Goal: Communication & Community: Ask a question

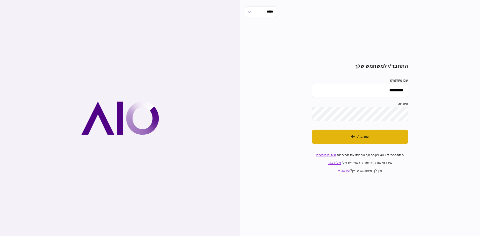
click at [337, 133] on button "התחבר/י" at bounding box center [360, 137] width 96 height 14
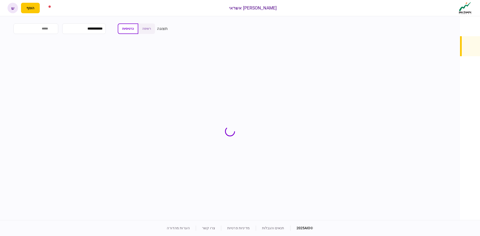
click at [55, 29] on input "search" at bounding box center [36, 29] width 45 height 11
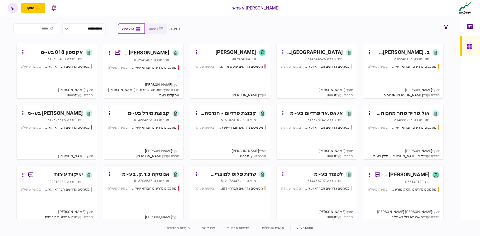
scroll to position [200, 0]
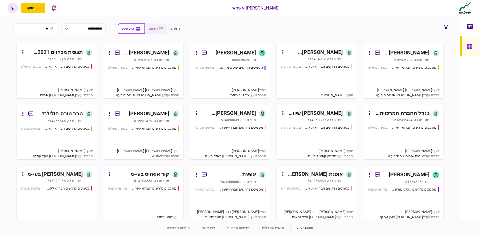
type input "**"
click at [392, 76] on div "מסמכים נדרשים חברה- יועץ - תהליך חברה בקשה פעילה" at bounding box center [403, 79] width 71 height 29
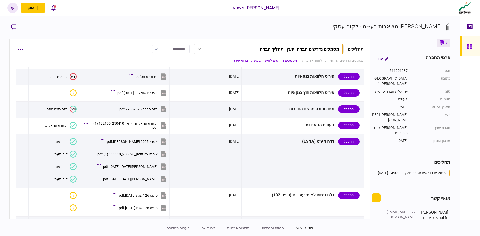
scroll to position [193, 0]
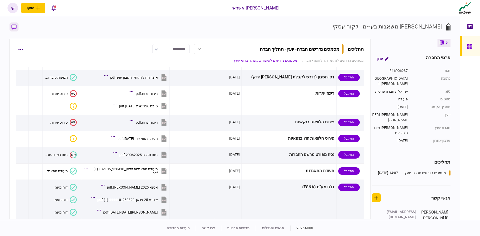
click at [16, 29] on icon "button" at bounding box center [14, 27] width 5 height 5
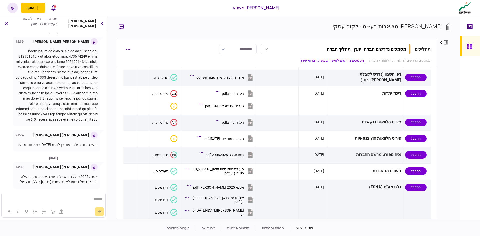
scroll to position [0, 0]
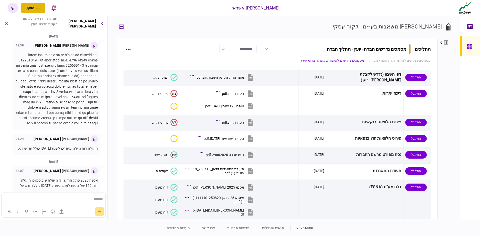
click at [30, 6] on button "הוסף" at bounding box center [33, 8] width 24 height 11
click at [37, 6] on icon "פתח תפריט להוספת לקוח" at bounding box center [38, 8] width 4 height 4
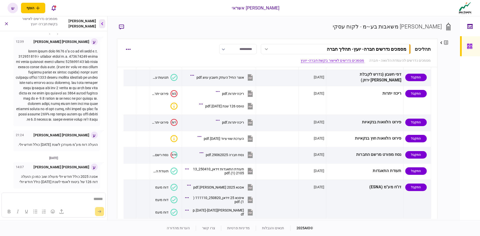
click at [102, 26] on button "button" at bounding box center [102, 23] width 6 height 9
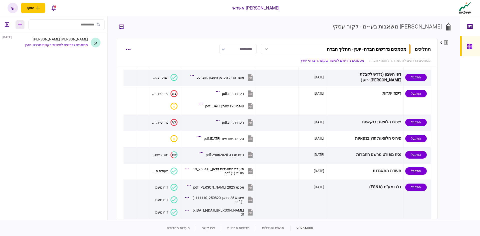
click at [20, 25] on icon "button" at bounding box center [20, 25] width 4 height 4
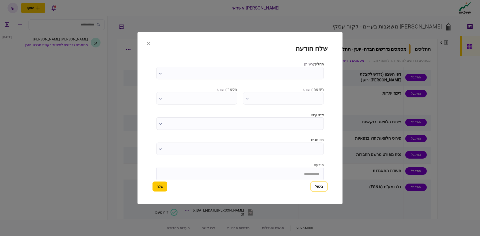
scroll to position [0, 0]
click at [237, 72] on input "תהליך ( רשות )" at bounding box center [240, 73] width 168 height 13
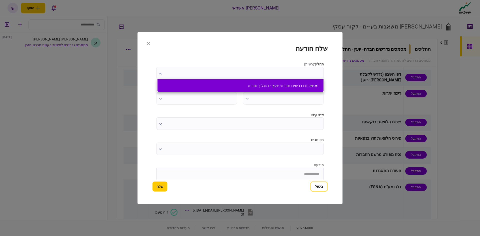
click at [280, 89] on li "מסמכים נדרשים חברה- יועץ - תהליך חברה" at bounding box center [241, 85] width 166 height 13
type input "**********"
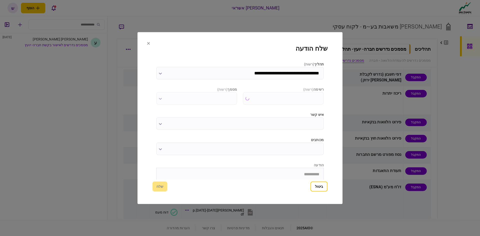
type input "**********"
click at [250, 99] on input "**********" at bounding box center [283, 98] width 81 height 13
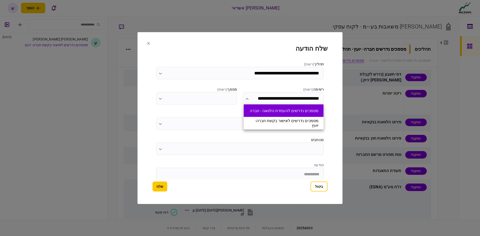
click at [256, 109] on button "מסמכים נדרשים להעמדת הלוואה - חברה" at bounding box center [284, 111] width 70 height 5
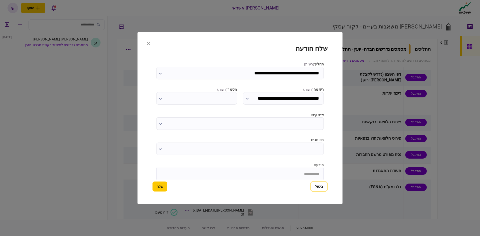
click at [193, 122] on input "איש קשר" at bounding box center [240, 123] width 168 height 13
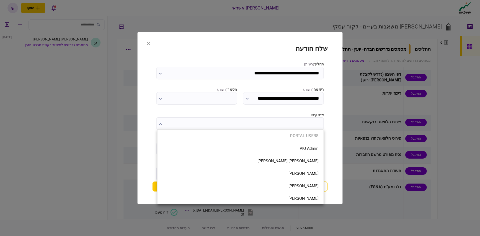
click at [175, 114] on div at bounding box center [240, 118] width 480 height 236
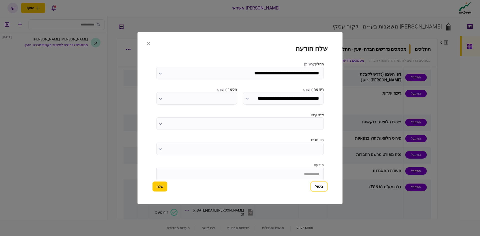
click at [169, 145] on input "מכותבים" at bounding box center [240, 149] width 168 height 13
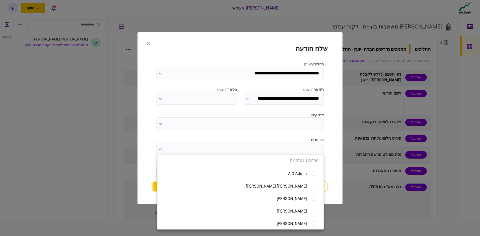
click at [202, 129] on div at bounding box center [240, 118] width 480 height 236
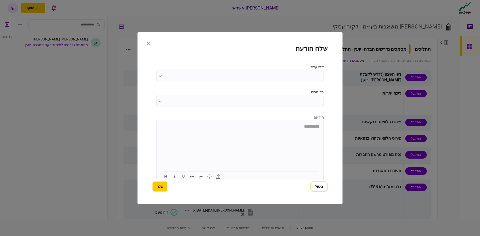
scroll to position [51, 0]
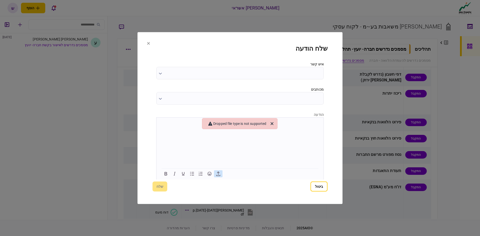
click at [223, 175] on button "button" at bounding box center [218, 173] width 9 height 7
click at [275, 125] on icon "Close" at bounding box center [272, 124] width 6 height 6
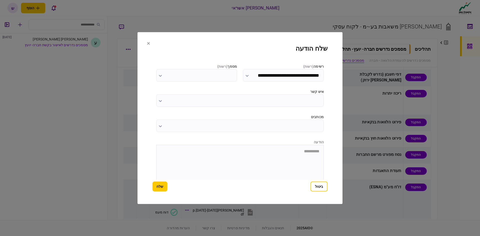
scroll to position [0, 0]
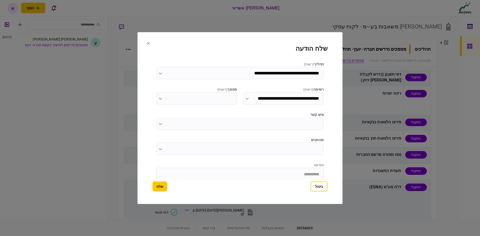
click at [258, 99] on input "**********" at bounding box center [283, 98] width 81 height 13
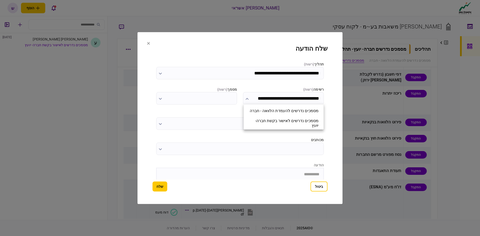
click at [243, 90] on div at bounding box center [240, 118] width 480 height 236
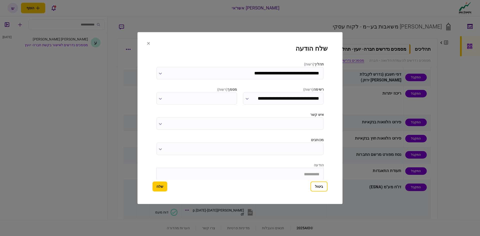
click at [228, 75] on input "**********" at bounding box center [240, 73] width 168 height 13
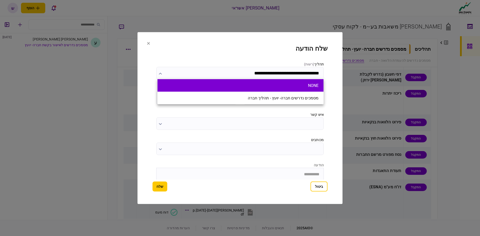
click at [237, 86] on button "NONE" at bounding box center [241, 85] width 156 height 5
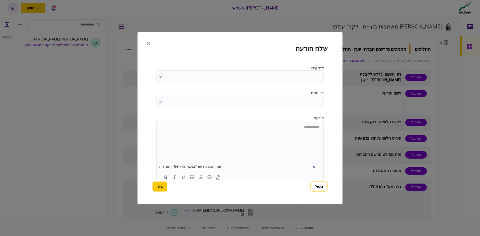
scroll to position [51, 0]
click at [197, 100] on input "מכותבים" at bounding box center [240, 98] width 168 height 13
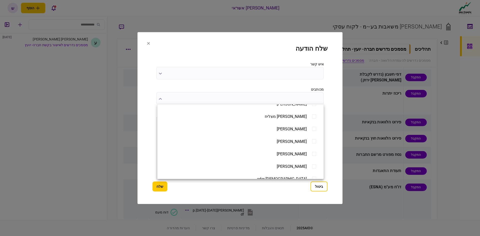
scroll to position [275, 0]
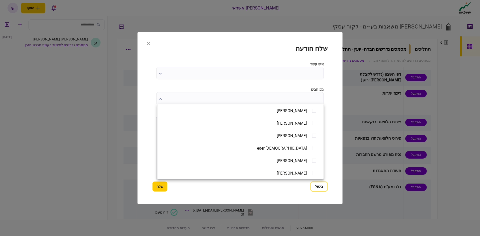
click at [241, 87] on div at bounding box center [240, 118] width 480 height 236
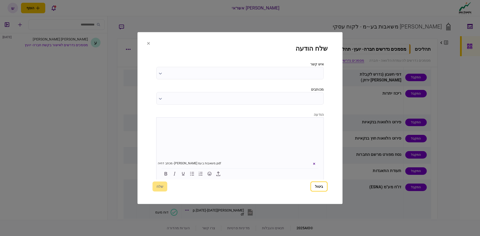
click at [269, 128] on html at bounding box center [240, 124] width 167 height 12
click at [195, 70] on input "תהליך ( רשות )" at bounding box center [240, 73] width 168 height 13
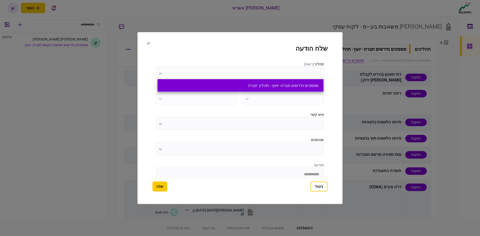
click at [241, 84] on button "מסמכים נדרשים חברה- יועץ - תהליך חברה" at bounding box center [241, 85] width 156 height 5
type input "**********"
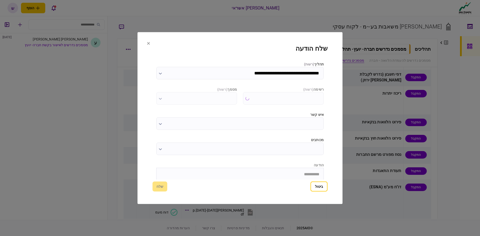
type input "**********"
click at [247, 97] on button "button" at bounding box center [247, 99] width 3 height 4
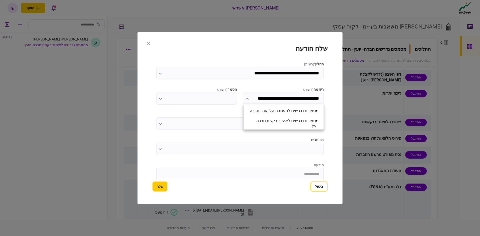
click at [219, 113] on div at bounding box center [240, 118] width 480 height 236
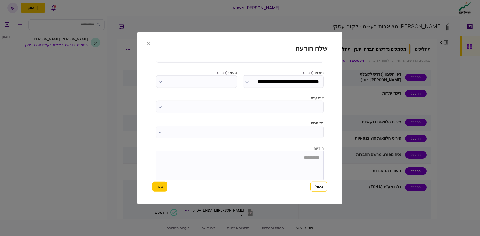
scroll to position [26, 0]
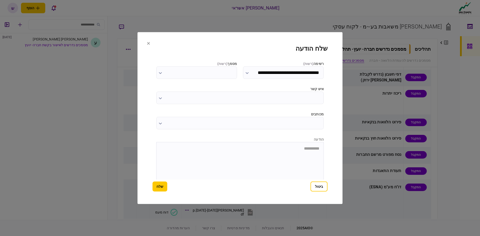
click at [268, 152] on html "**********" at bounding box center [240, 148] width 167 height 13
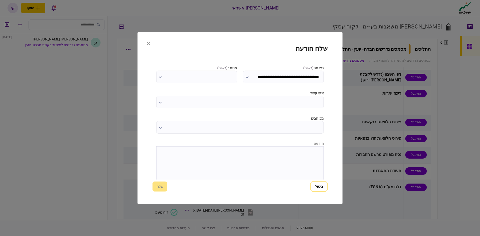
scroll to position [0, 0]
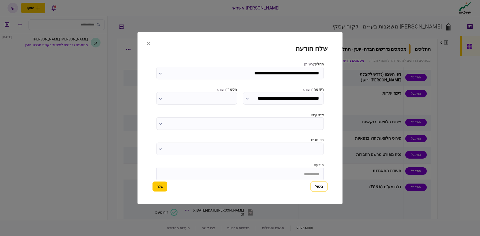
click at [203, 78] on input "**********" at bounding box center [240, 73] width 168 height 13
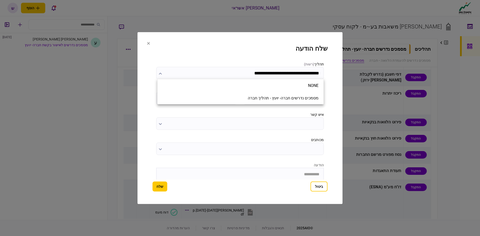
click at [164, 71] on div at bounding box center [240, 118] width 480 height 236
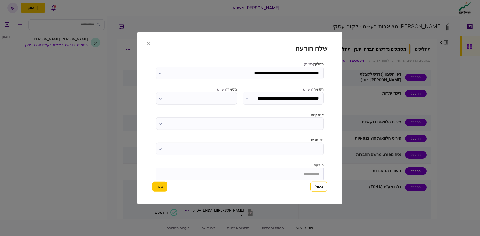
click at [247, 94] on input "**********" at bounding box center [283, 98] width 81 height 13
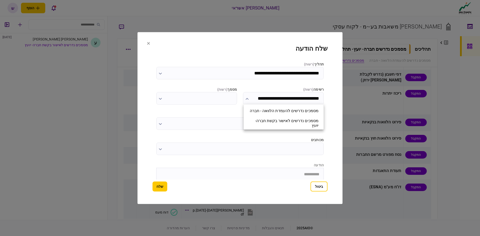
click at [232, 111] on div at bounding box center [240, 118] width 480 height 236
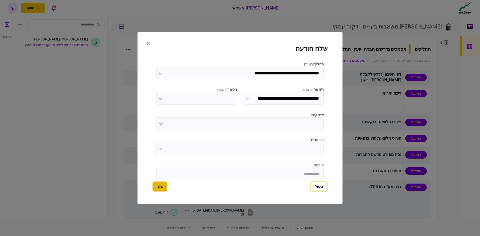
click at [159, 189] on button "שלח" at bounding box center [160, 187] width 15 height 10
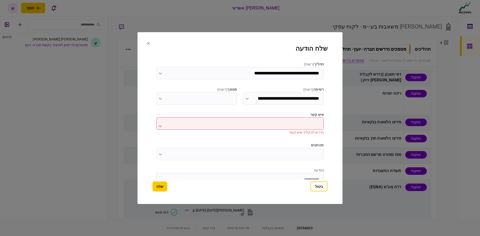
click at [183, 120] on input "איש קשר" at bounding box center [240, 123] width 168 height 13
type input "*"
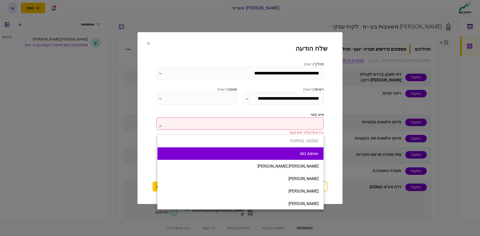
click at [280, 156] on button "AIO Admin" at bounding box center [241, 154] width 156 height 5
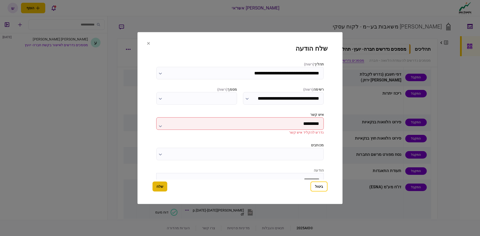
click at [164, 188] on button "שלח" at bounding box center [160, 187] width 15 height 10
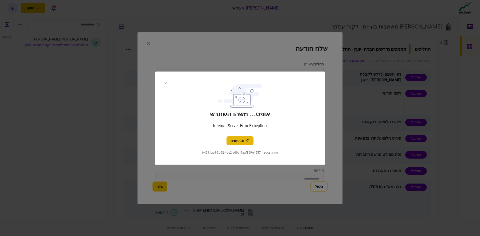
click at [240, 142] on button "נסה שנית" at bounding box center [240, 140] width 27 height 9
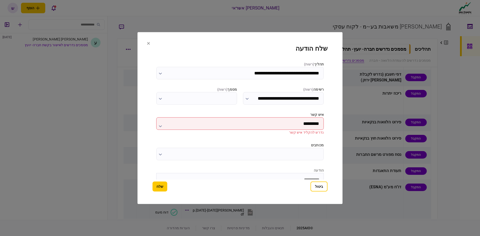
click at [149, 186] on section "**********" at bounding box center [240, 118] width 205 height 172
click at [156, 184] on button "שלח" at bounding box center [160, 187] width 15 height 10
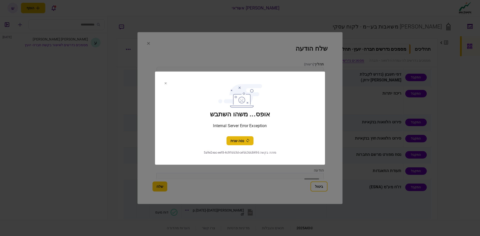
click at [234, 139] on button "נסה שנית" at bounding box center [240, 140] width 27 height 9
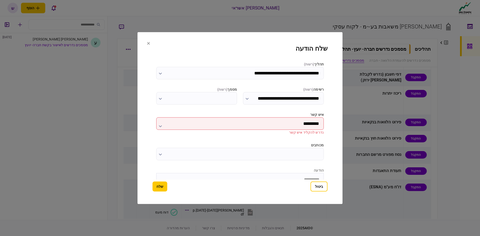
click at [246, 119] on input "*********" at bounding box center [240, 123] width 168 height 13
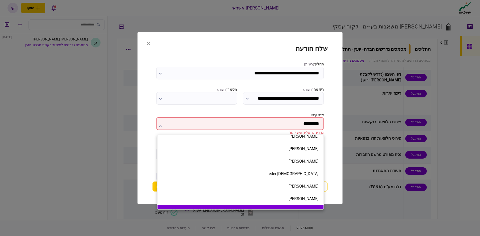
scroll to position [300, 0]
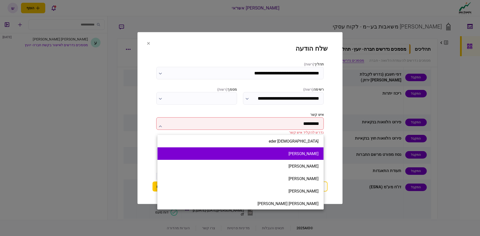
click at [287, 157] on li "[PERSON_NAME]" at bounding box center [241, 154] width 166 height 13
type input "**********"
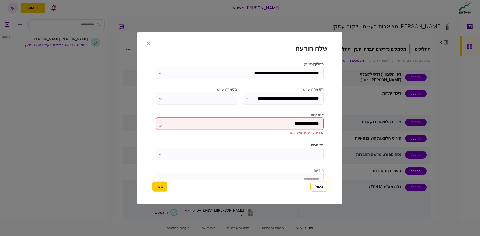
click at [164, 189] on button "שלח" at bounding box center [160, 187] width 15 height 10
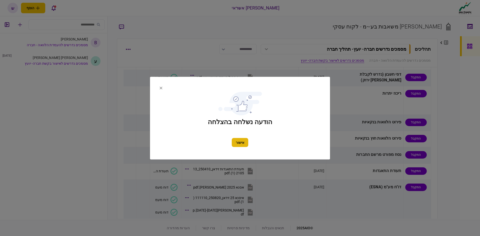
click at [241, 140] on button "אישור" at bounding box center [240, 142] width 17 height 9
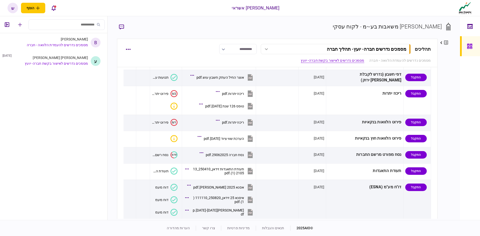
click at [462, 48] on link at bounding box center [470, 46] width 20 height 20
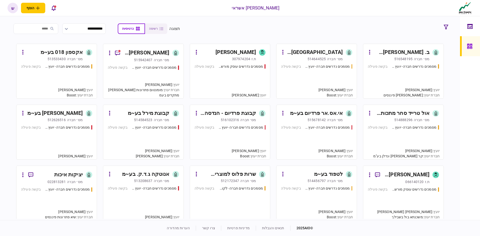
click at [53, 29] on input "search" at bounding box center [36, 29] width 45 height 11
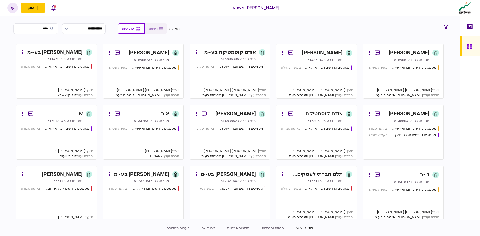
click at [55, 29] on input "****" at bounding box center [36, 29] width 45 height 11
type input "****"
click at [318, 79] on div "מסמכים נדרשים חברה- יועץ - תהליך חברה בקשה פעילה" at bounding box center [316, 79] width 71 height 29
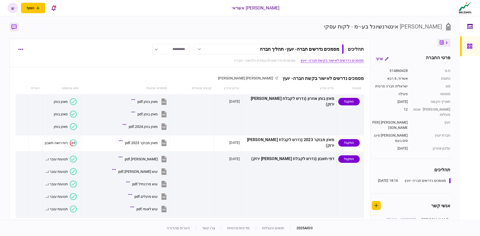
click at [13, 28] on icon "button" at bounding box center [14, 27] width 5 height 5
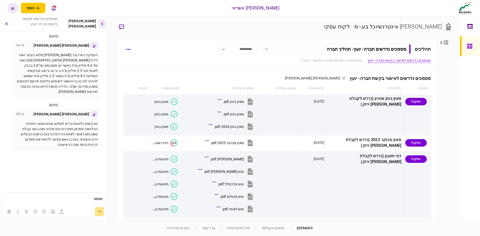
click at [99, 25] on button "button" at bounding box center [102, 23] width 6 height 9
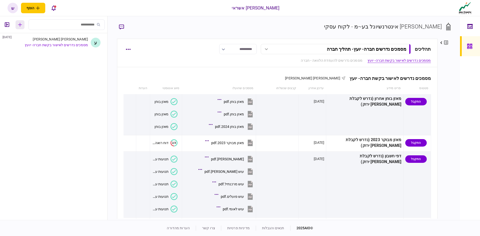
click at [17, 24] on button "button" at bounding box center [20, 24] width 9 height 9
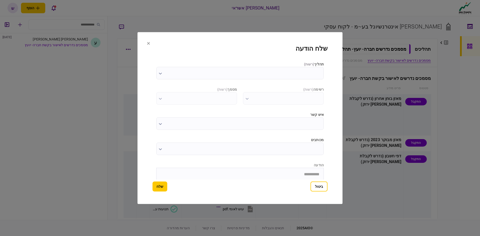
click at [250, 72] on input "תהליך ( רשות )" at bounding box center [240, 73] width 168 height 13
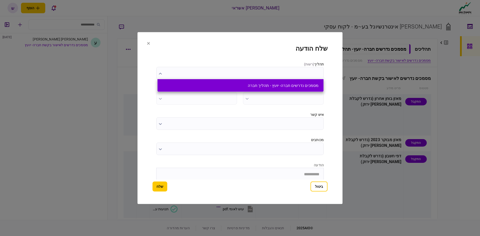
click at [233, 82] on li "מסמכים נדרשים חברה- יועץ - תהליך חברה" at bounding box center [241, 85] width 166 height 13
type input "**********"
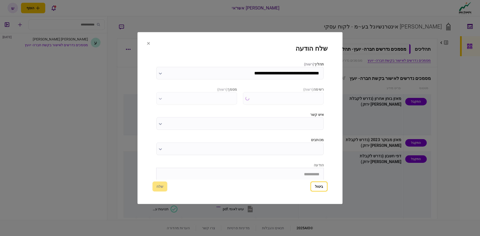
type input "**********"
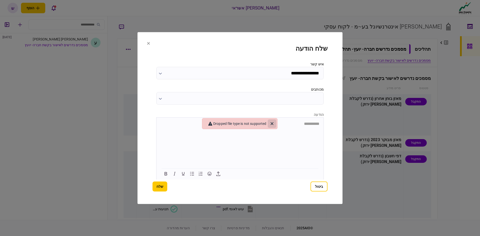
drag, startPoint x: 271, startPoint y: 124, endPoint x: 114, endPoint y: 7, distance: 196.3
click at [271, 124] on icon "Close" at bounding box center [272, 124] width 6 height 6
click at [219, 174] on icon "button" at bounding box center [218, 174] width 6 height 6
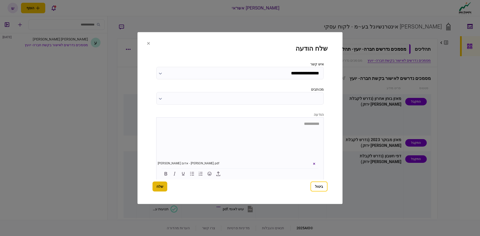
click at [157, 186] on button "שלח" at bounding box center [160, 187] width 15 height 10
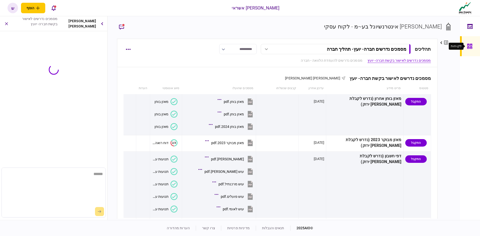
scroll to position [0, 0]
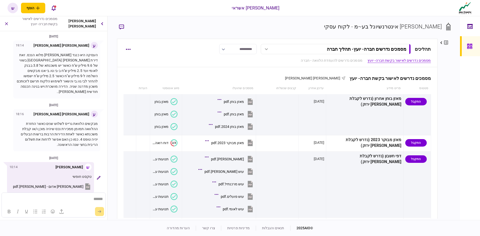
drag, startPoint x: 100, startPoint y: 25, endPoint x: 105, endPoint y: 25, distance: 4.5
click at [101, 25] on icon "button" at bounding box center [102, 23] width 2 height 3
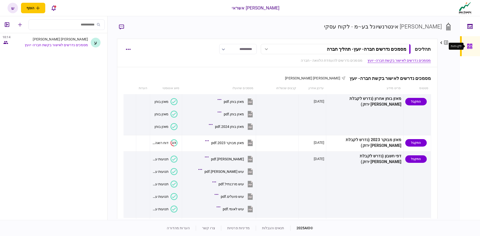
click at [473, 48] on div at bounding box center [471, 46] width 8 height 20
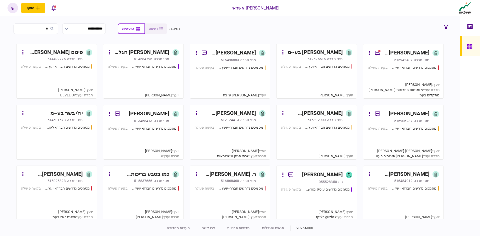
type input "*"
drag, startPoint x: 0, startPoint y: 0, endPoint x: 380, endPoint y: 125, distance: 399.7
click at [380, 125] on link "[PERSON_NAME] משאבות בע~מ [PERSON_NAME]׳ חברה 516906237 מסמכים נדרשים חברה- יוע…" at bounding box center [403, 132] width 81 height 55
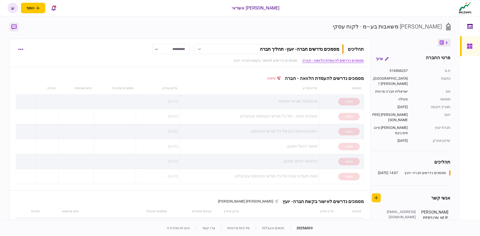
click at [15, 26] on icon "button" at bounding box center [14, 27] width 5 height 5
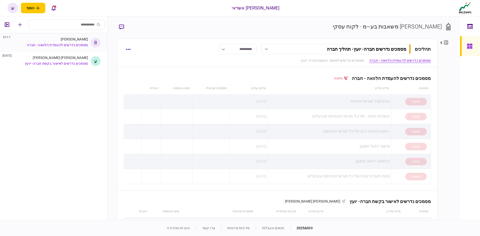
click at [69, 38] on div "[PERSON_NAME]" at bounding box center [74, 39] width 27 height 4
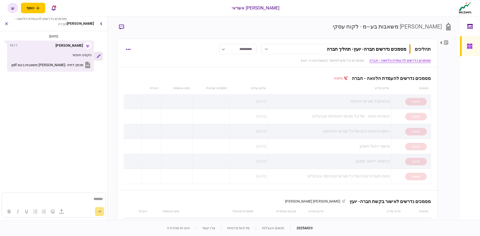
click at [96, 57] on button "button" at bounding box center [98, 56] width 9 height 9
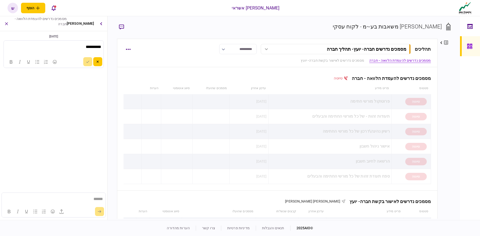
drag, startPoint x: 72, startPoint y: 76, endPoint x: 88, endPoint y: 70, distance: 16.5
click at [74, 75] on section "**********" at bounding box center [53, 83] width 107 height 99
click at [100, 61] on button "button" at bounding box center [97, 61] width 9 height 9
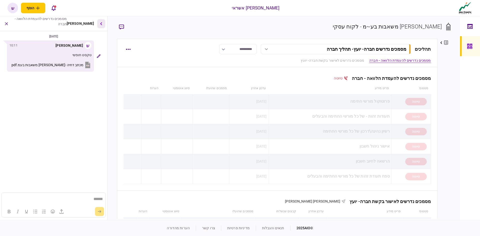
click at [97, 24] on button "button" at bounding box center [101, 23] width 8 height 9
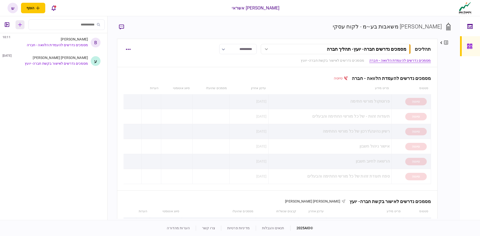
click at [19, 26] on icon "button" at bounding box center [20, 25] width 4 height 4
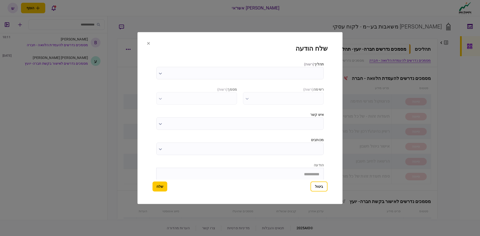
click at [246, 75] on input "תהליך ( רשות )" at bounding box center [240, 73] width 168 height 13
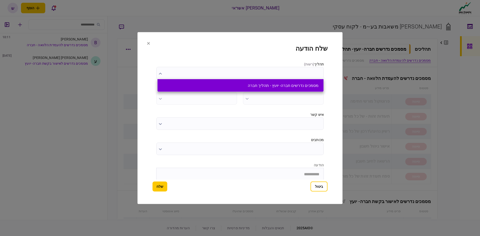
click at [238, 86] on button "מסמכים נדרשים חברה- יועץ - תהליך חברה" at bounding box center [241, 85] width 156 height 5
type input "**********"
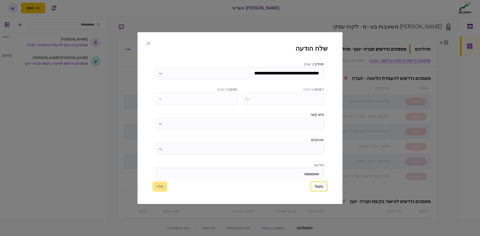
type input "**********"
click at [164, 124] on input "איש קשר" at bounding box center [240, 123] width 168 height 13
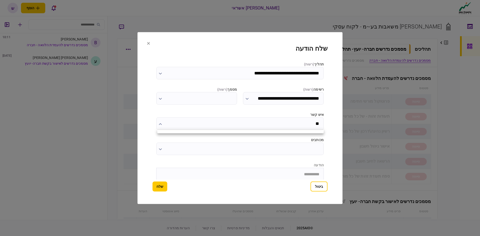
type input "*"
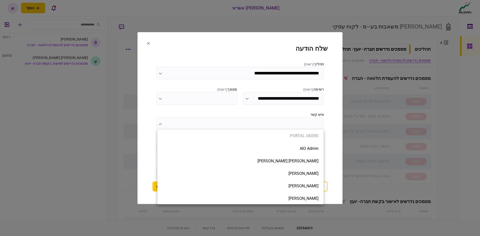
drag, startPoint x: 135, startPoint y: 95, endPoint x: 135, endPoint y: 85, distance: 10.0
click at [135, 93] on div at bounding box center [240, 118] width 480 height 236
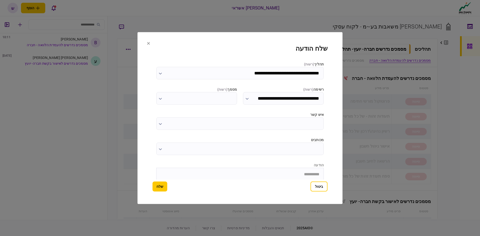
click at [149, 44] on icon at bounding box center [148, 43] width 3 height 3
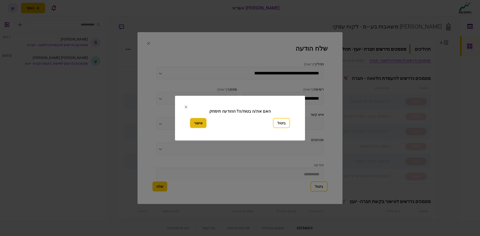
click at [201, 123] on button "אישור" at bounding box center [198, 123] width 17 height 10
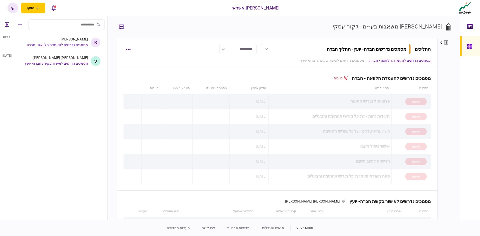
click at [472, 50] on div at bounding box center [471, 46] width 8 height 20
